Goal: Task Accomplishment & Management: Manage account settings

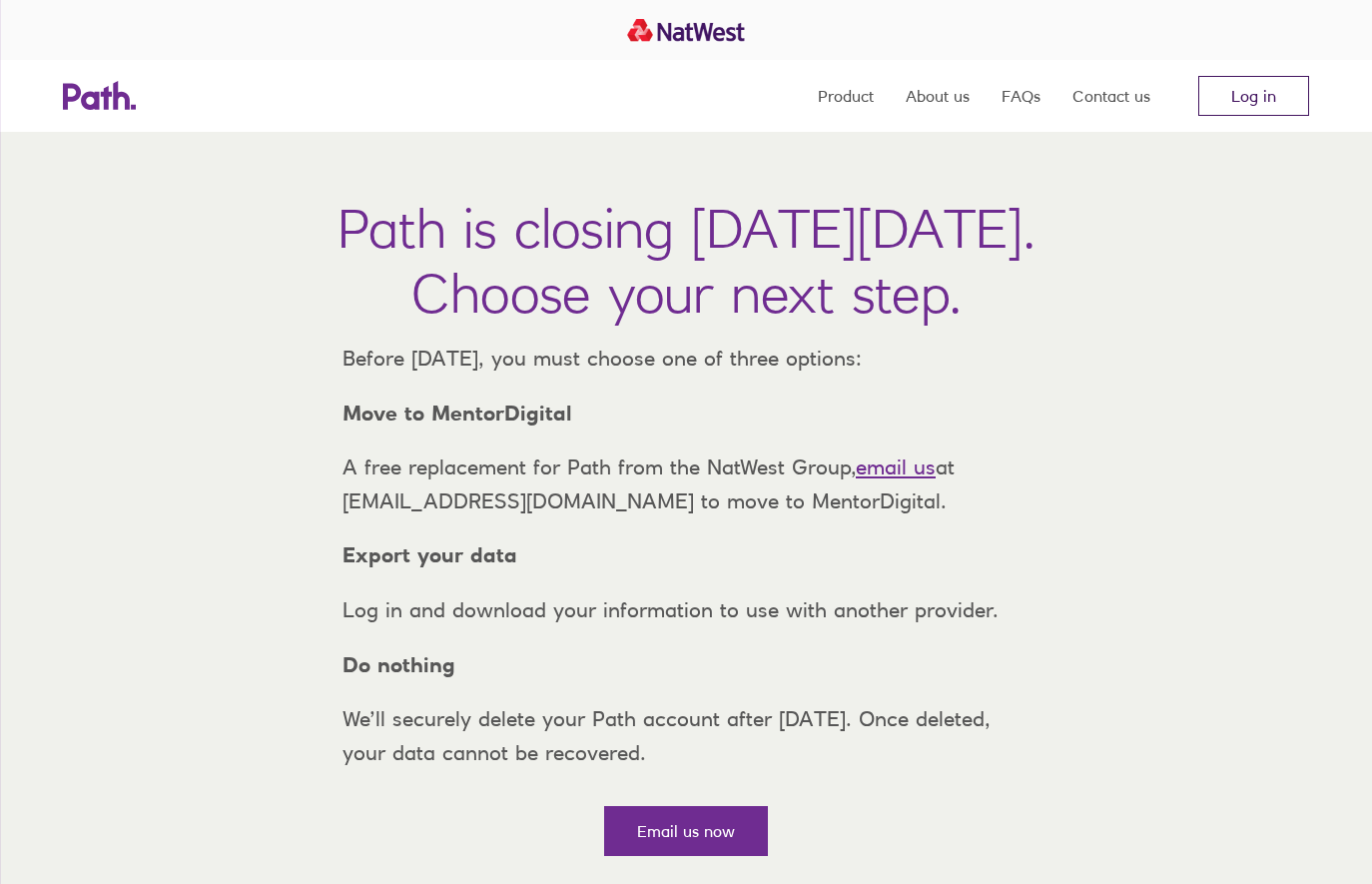
click at [1253, 93] on link "Log in" at bounding box center [1253, 96] width 111 height 40
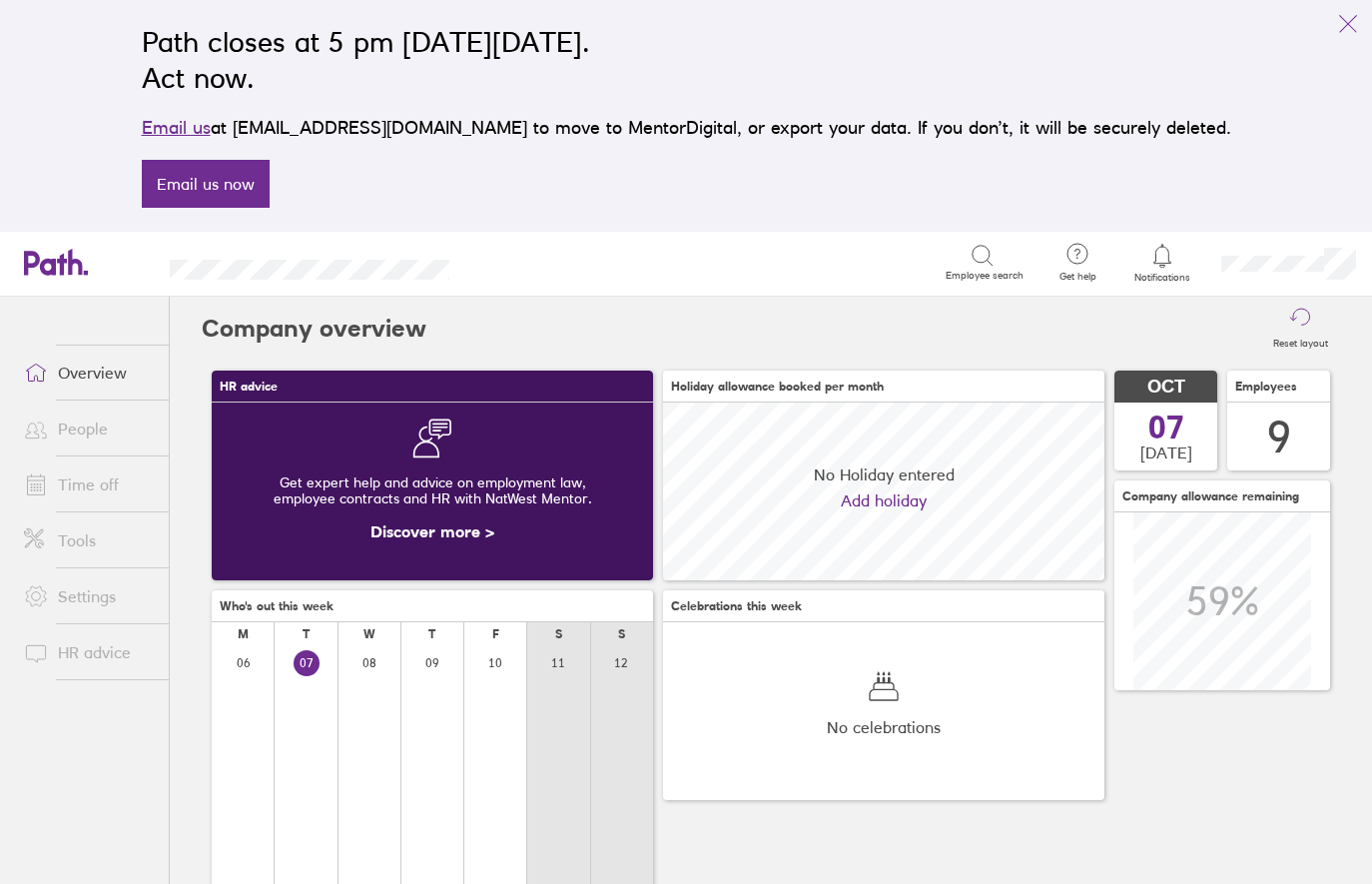
scroll to position [178, 441]
click at [76, 479] on link "Time off" at bounding box center [88, 484] width 161 height 40
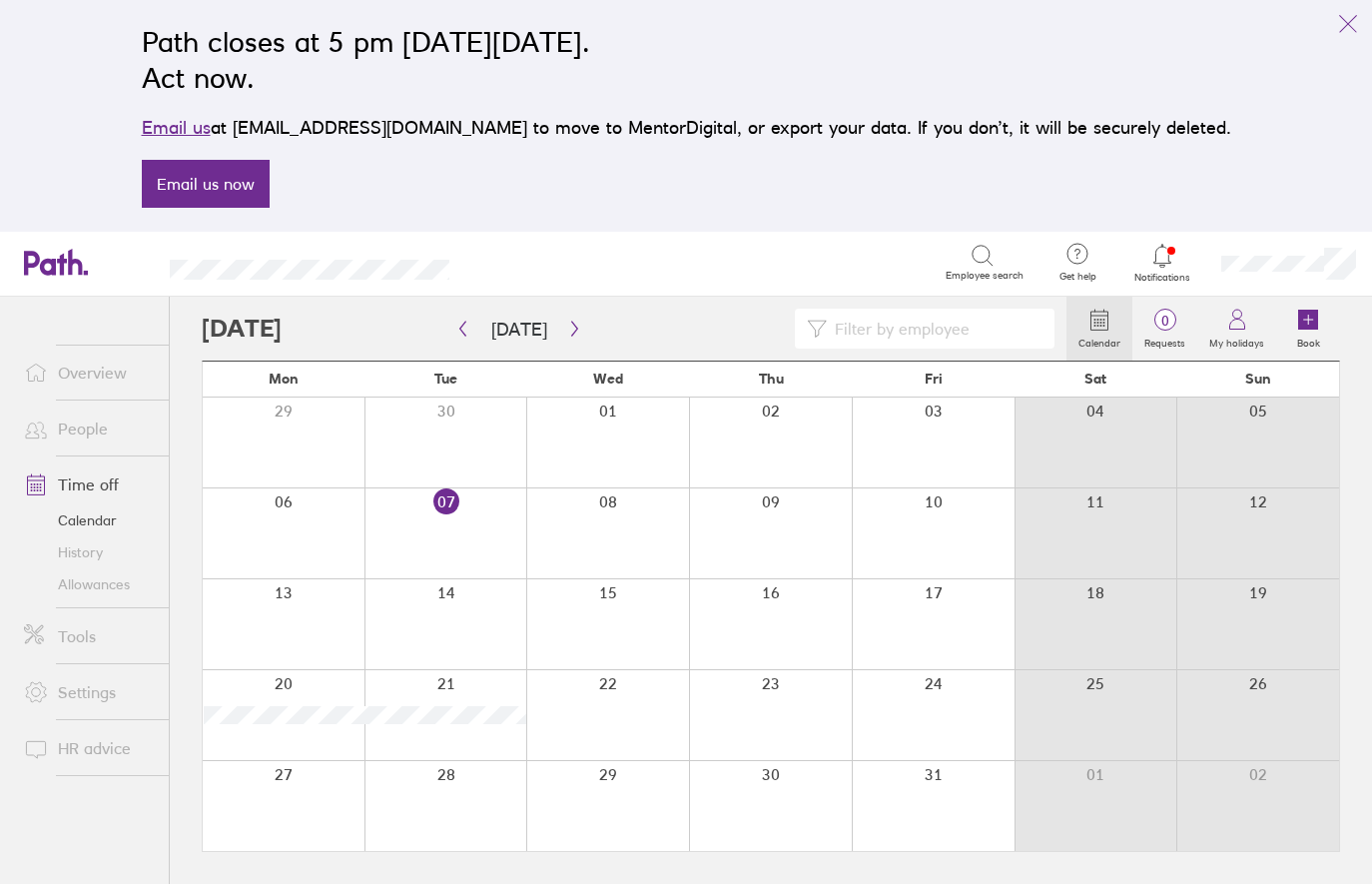
click at [92, 586] on link "Allowances" at bounding box center [88, 584] width 161 height 32
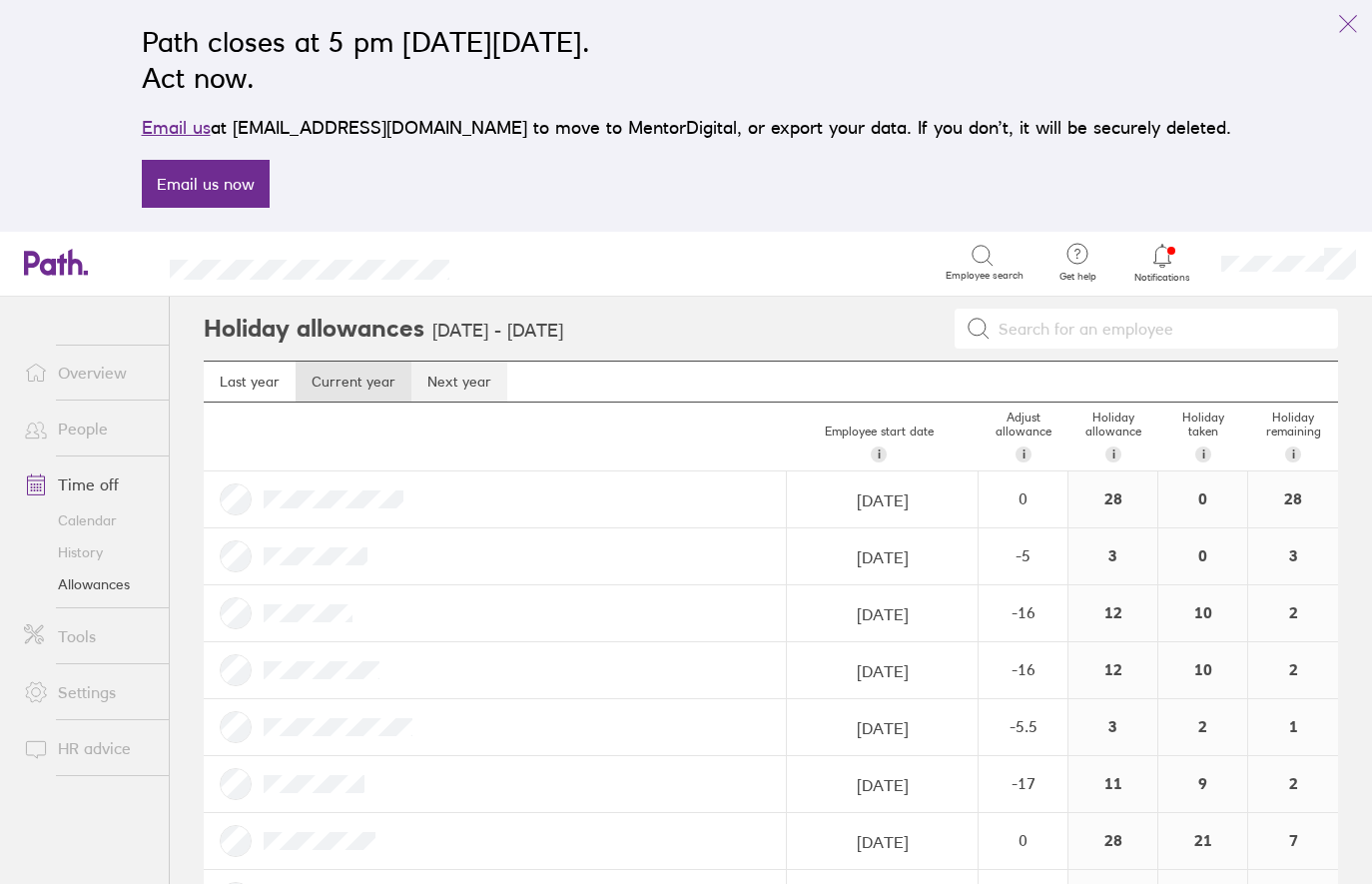
click at [485, 383] on link "Next year" at bounding box center [459, 382] width 96 height 40
click at [364, 381] on link "Current year" at bounding box center [353, 382] width 116 height 40
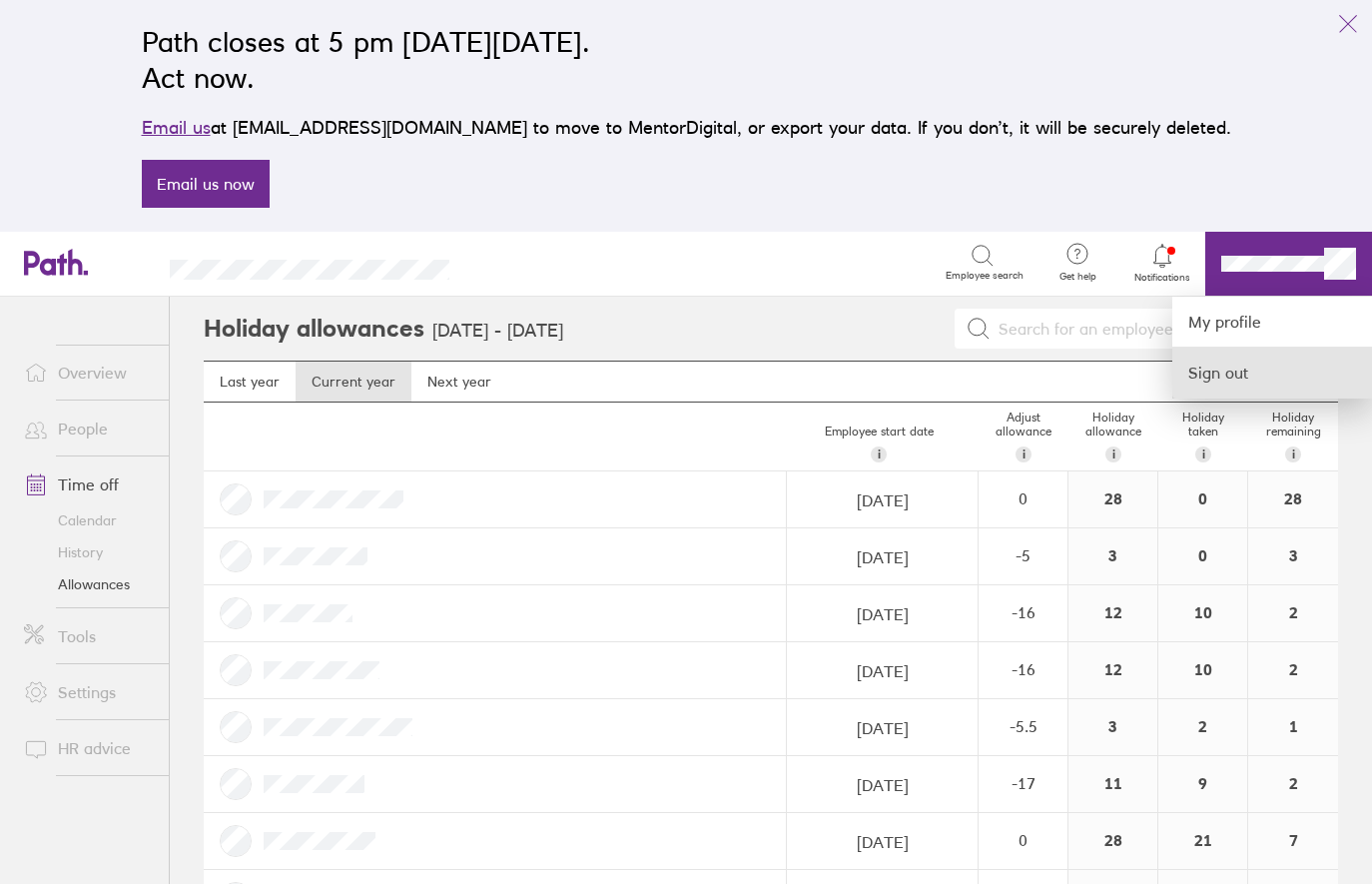
click at [1234, 366] on link "Sign out" at bounding box center [1272, 373] width 200 height 50
